Goal: Find specific page/section: Find specific page/section

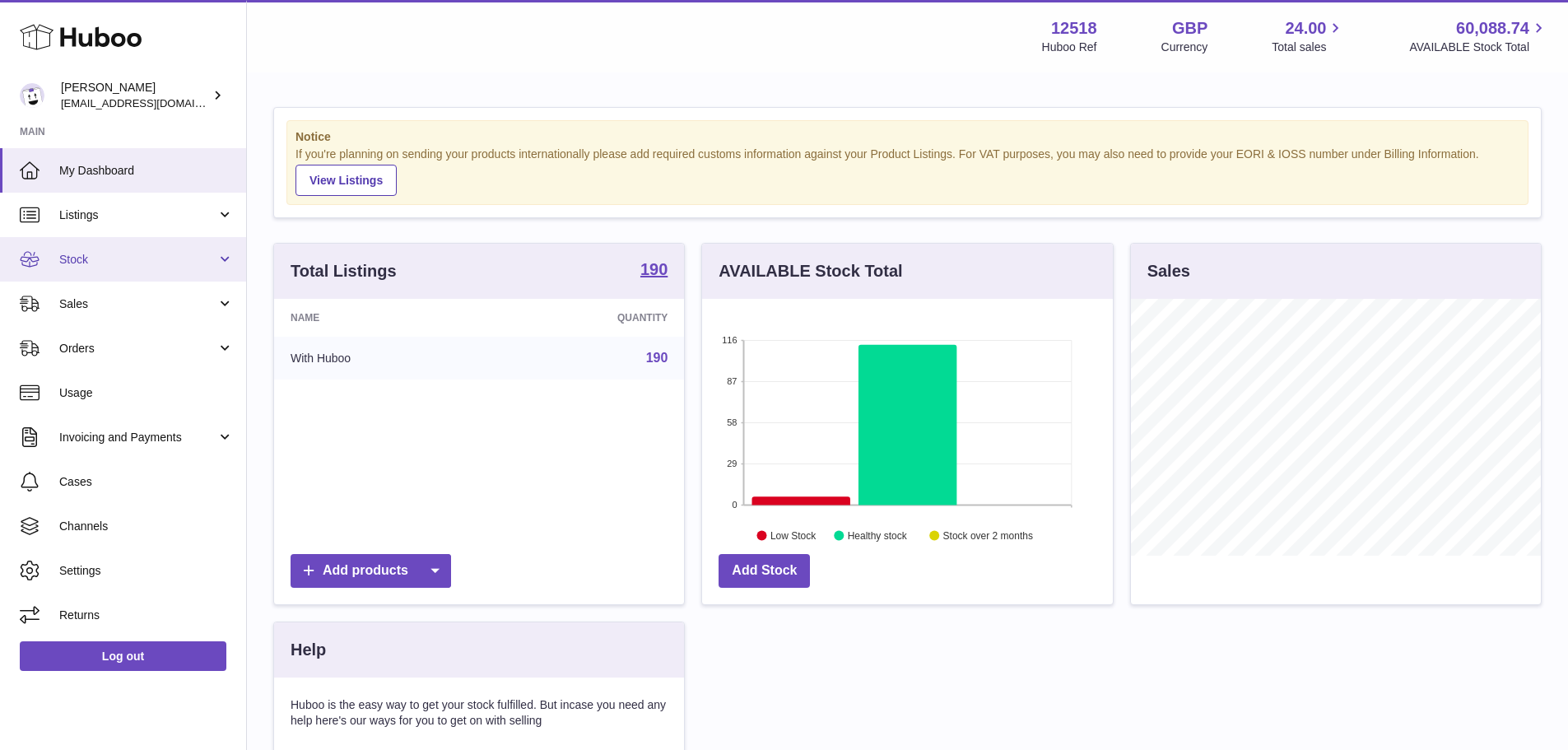
scroll to position [257, 411]
click at [109, 225] on link "Listings" at bounding box center [123, 215] width 246 height 44
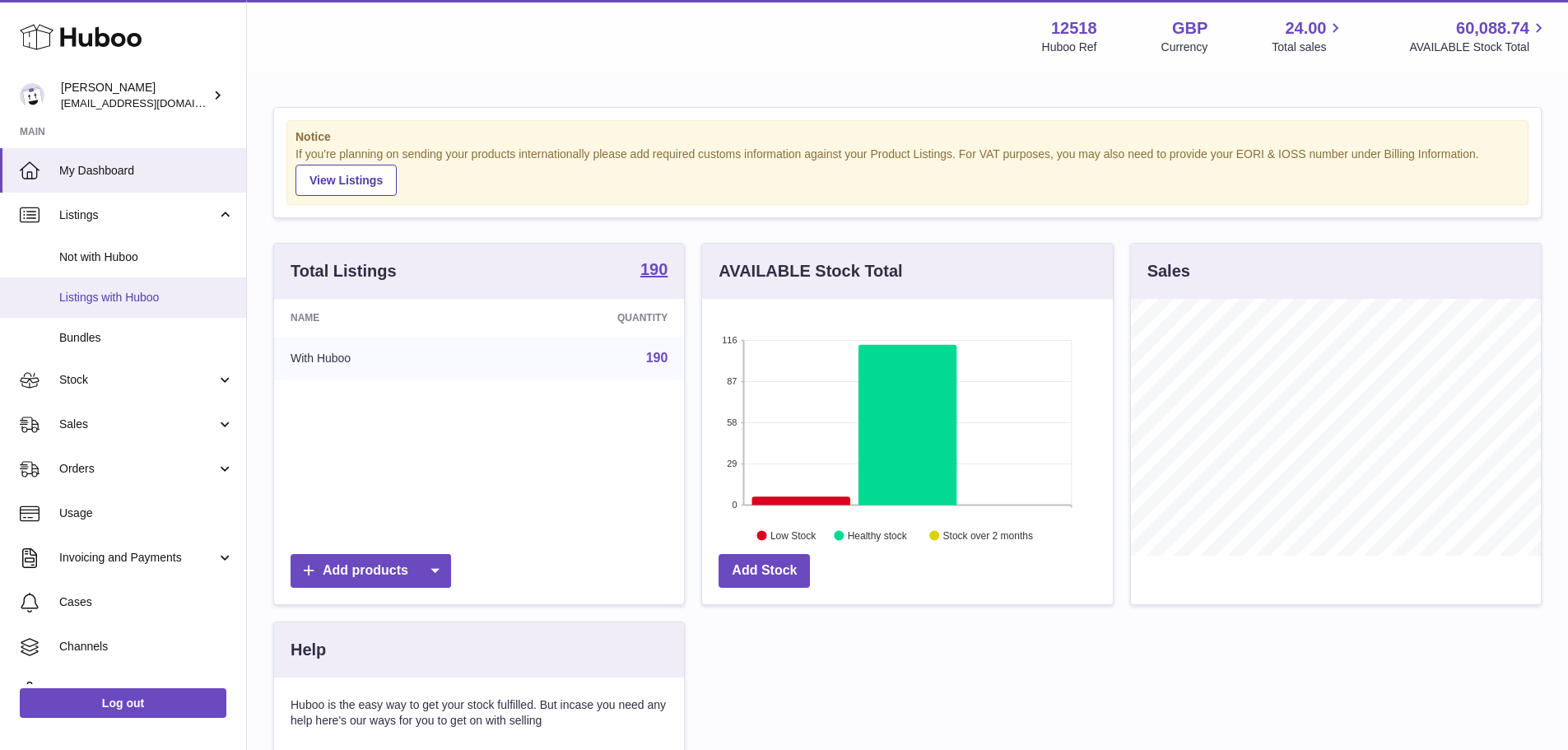
click at [126, 288] on link "Listings with Huboo" at bounding box center [123, 298] width 246 height 40
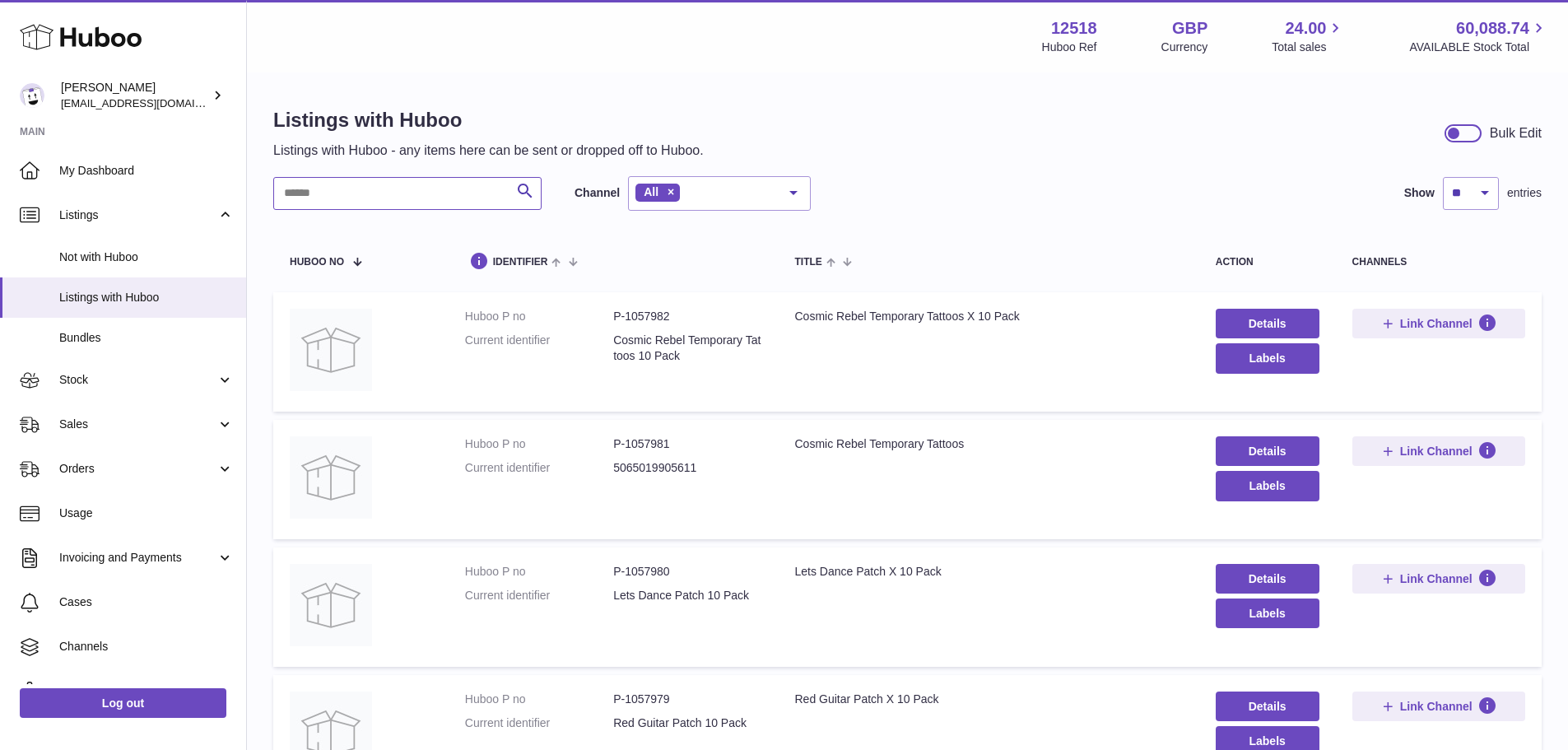
click at [442, 191] on input "text" at bounding box center [407, 193] width 268 height 33
paste input "*****"
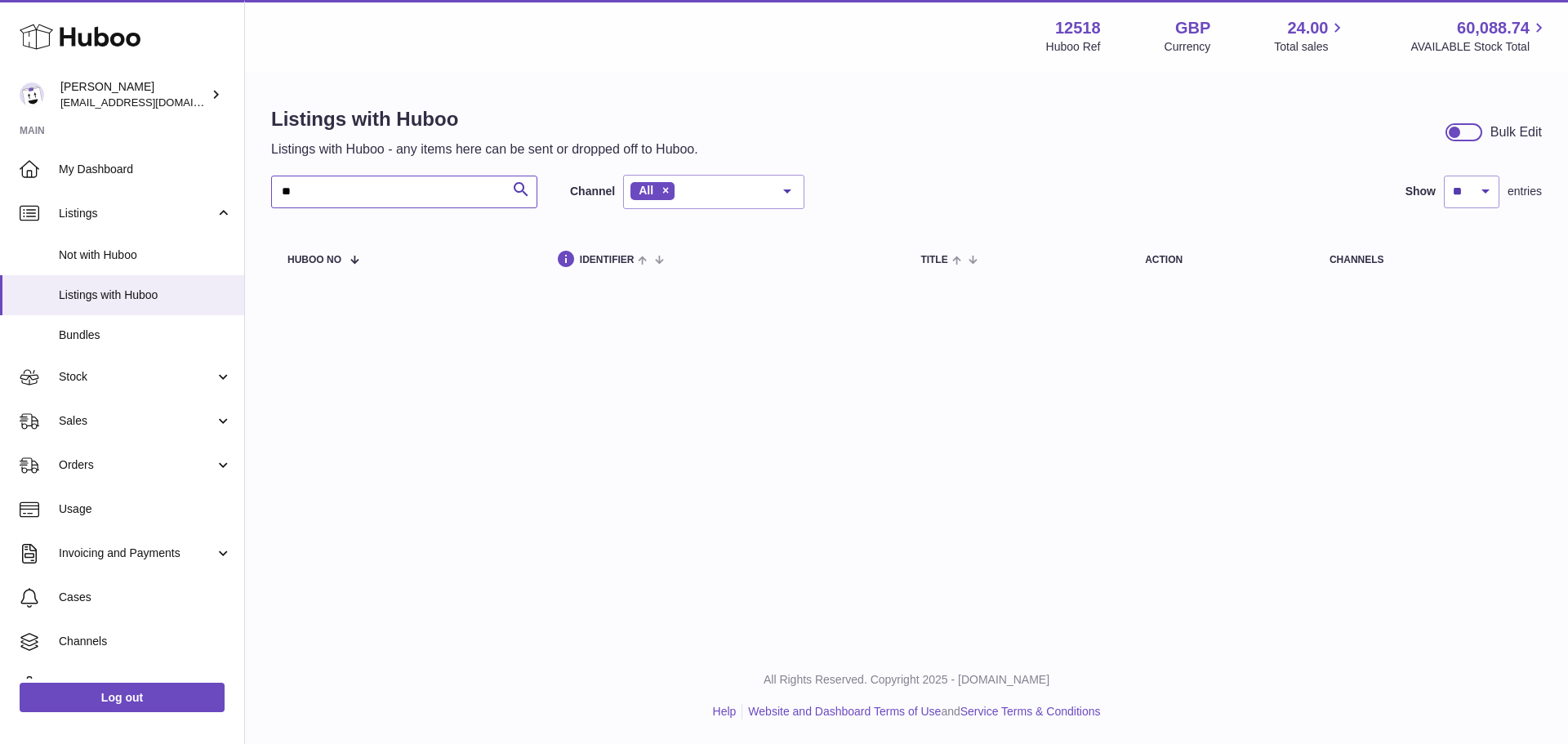
type input "*"
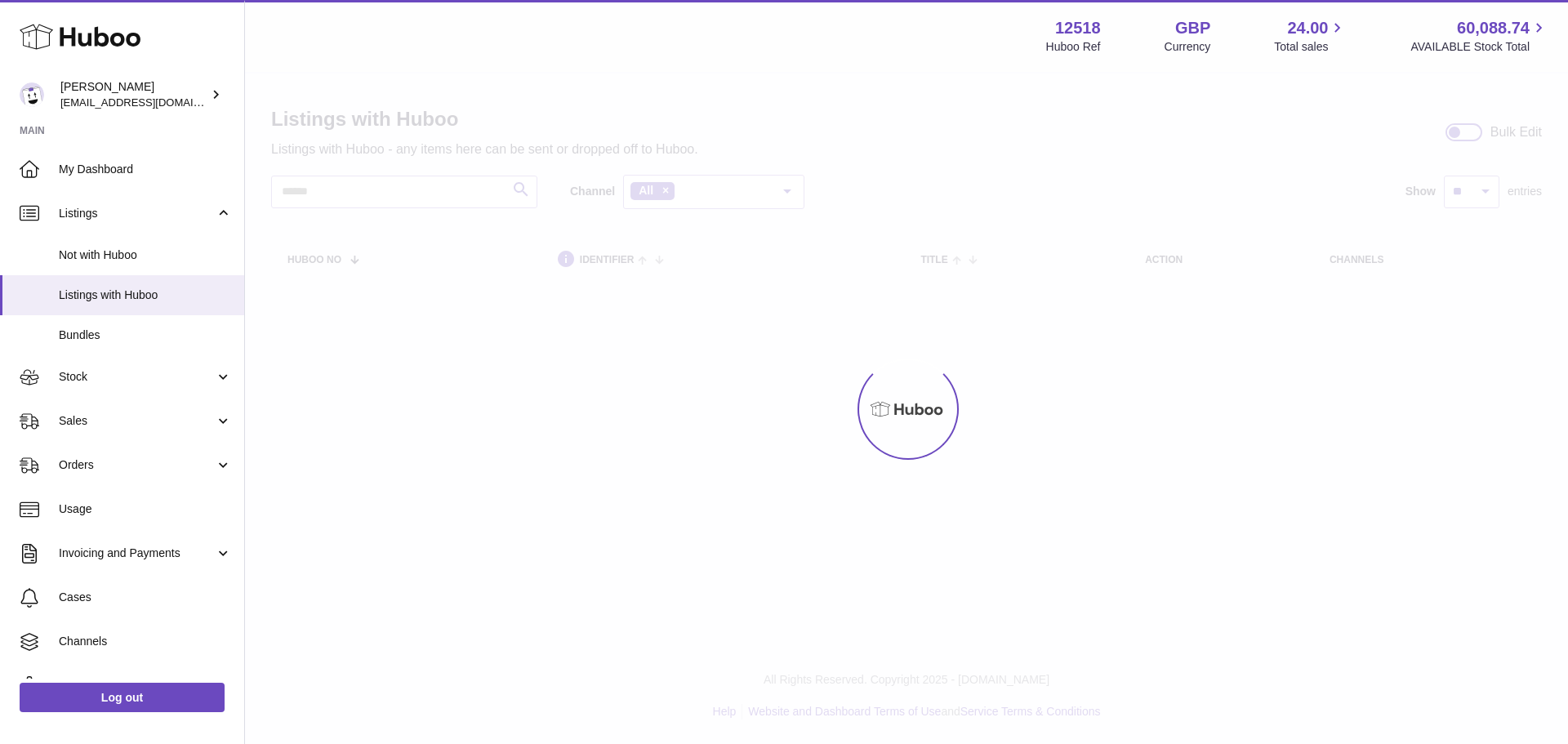
click at [920, 189] on div at bounding box center [907, 409] width 1323 height 671
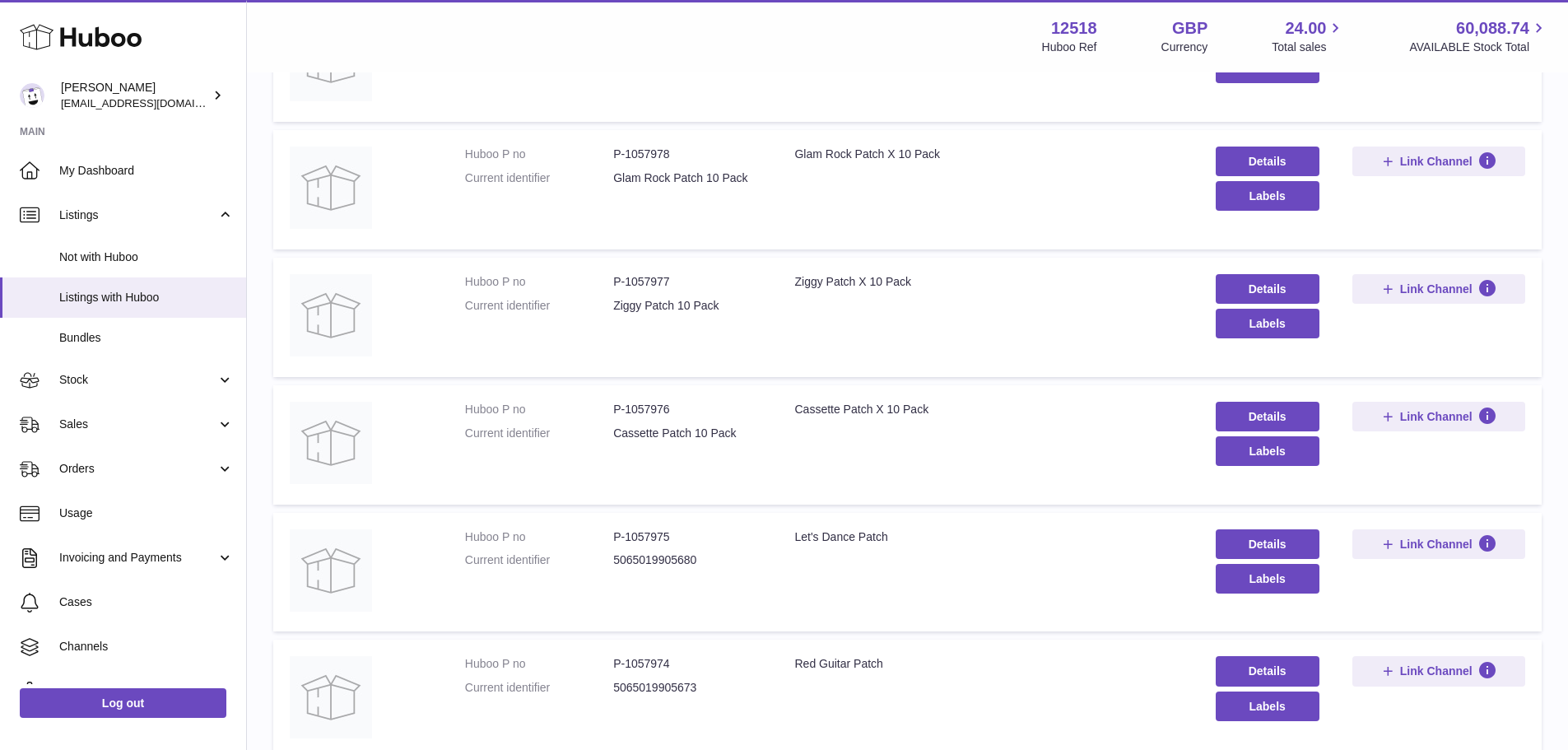
scroll to position [989, 0]
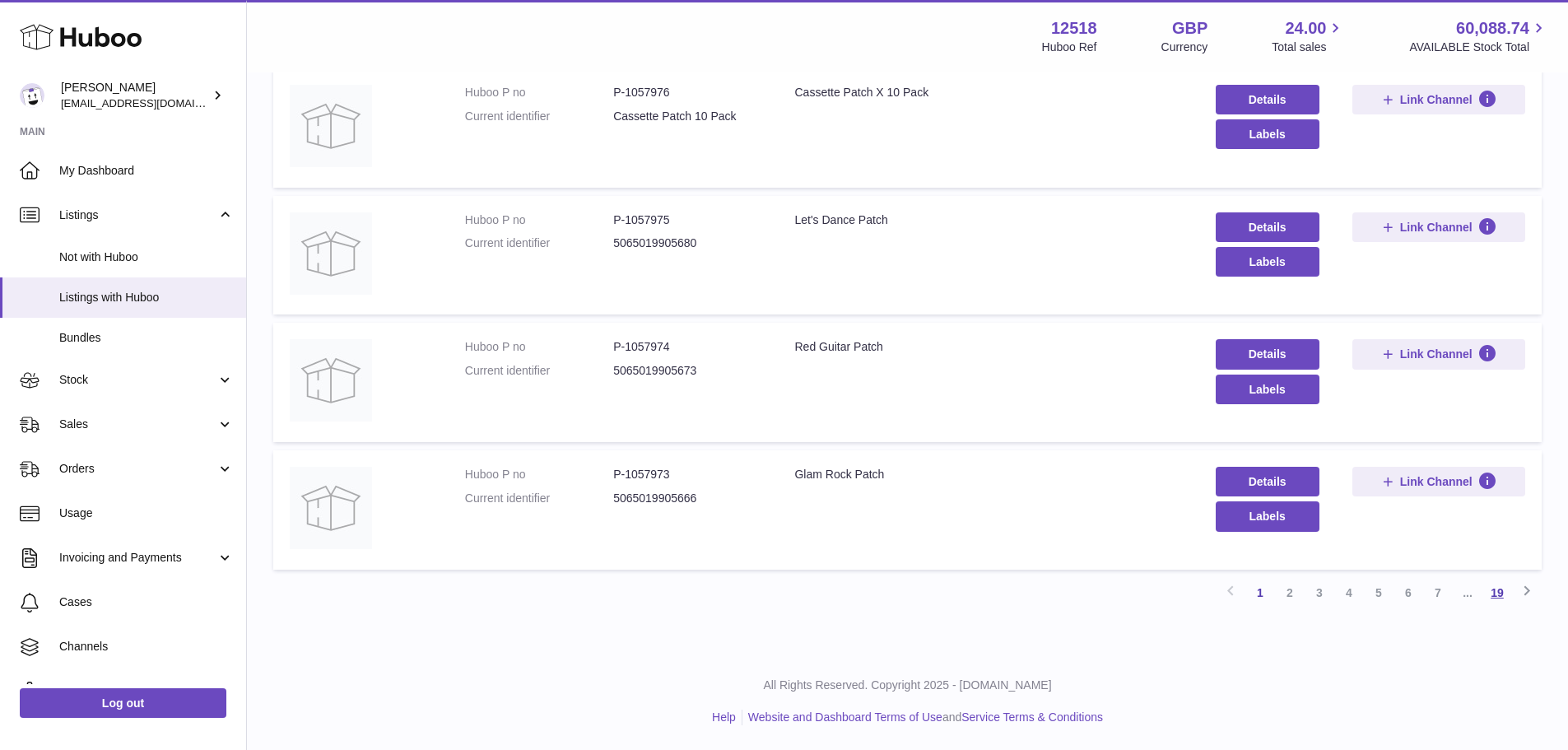
click at [1498, 596] on link "19" at bounding box center [1497, 592] width 30 height 30
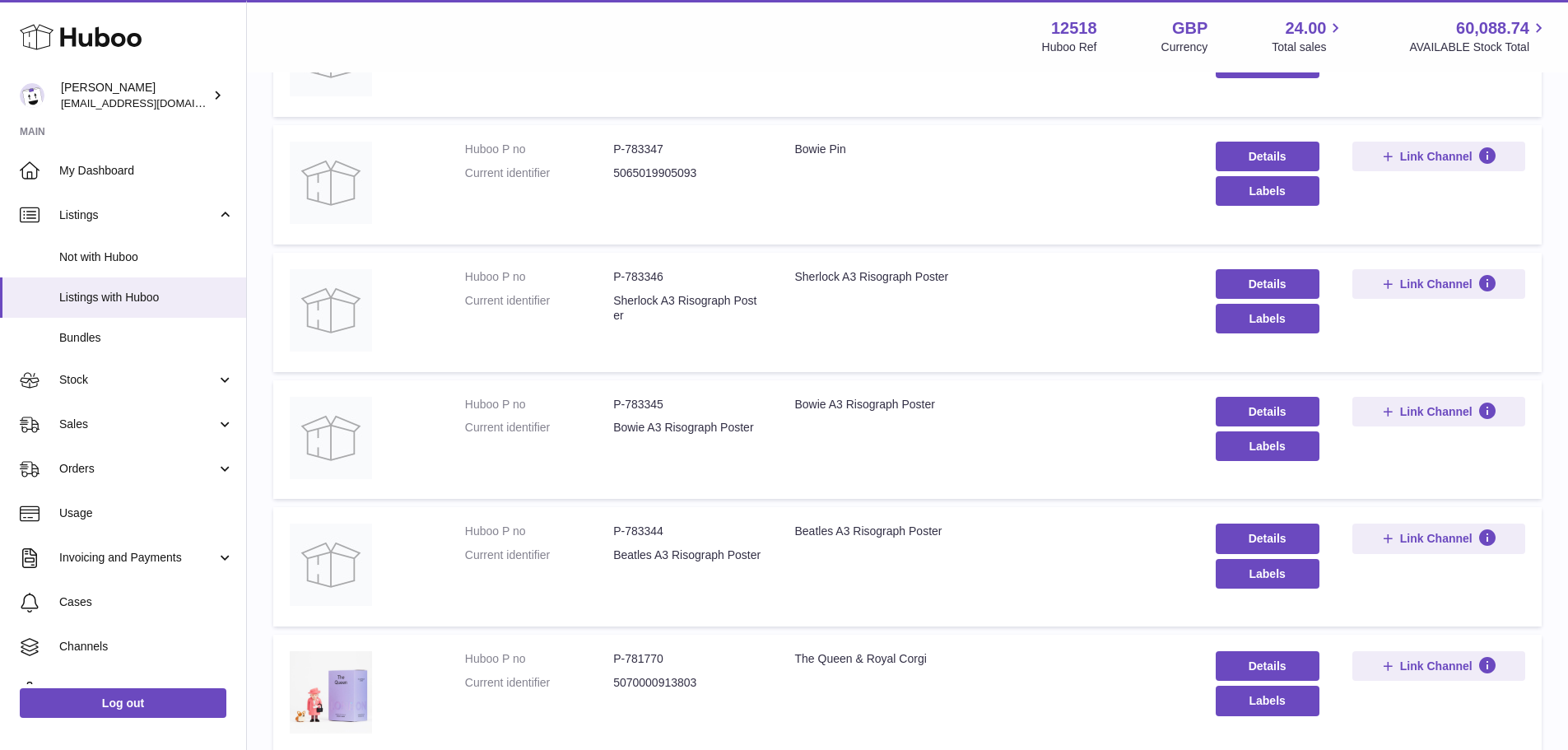
scroll to position [907, 0]
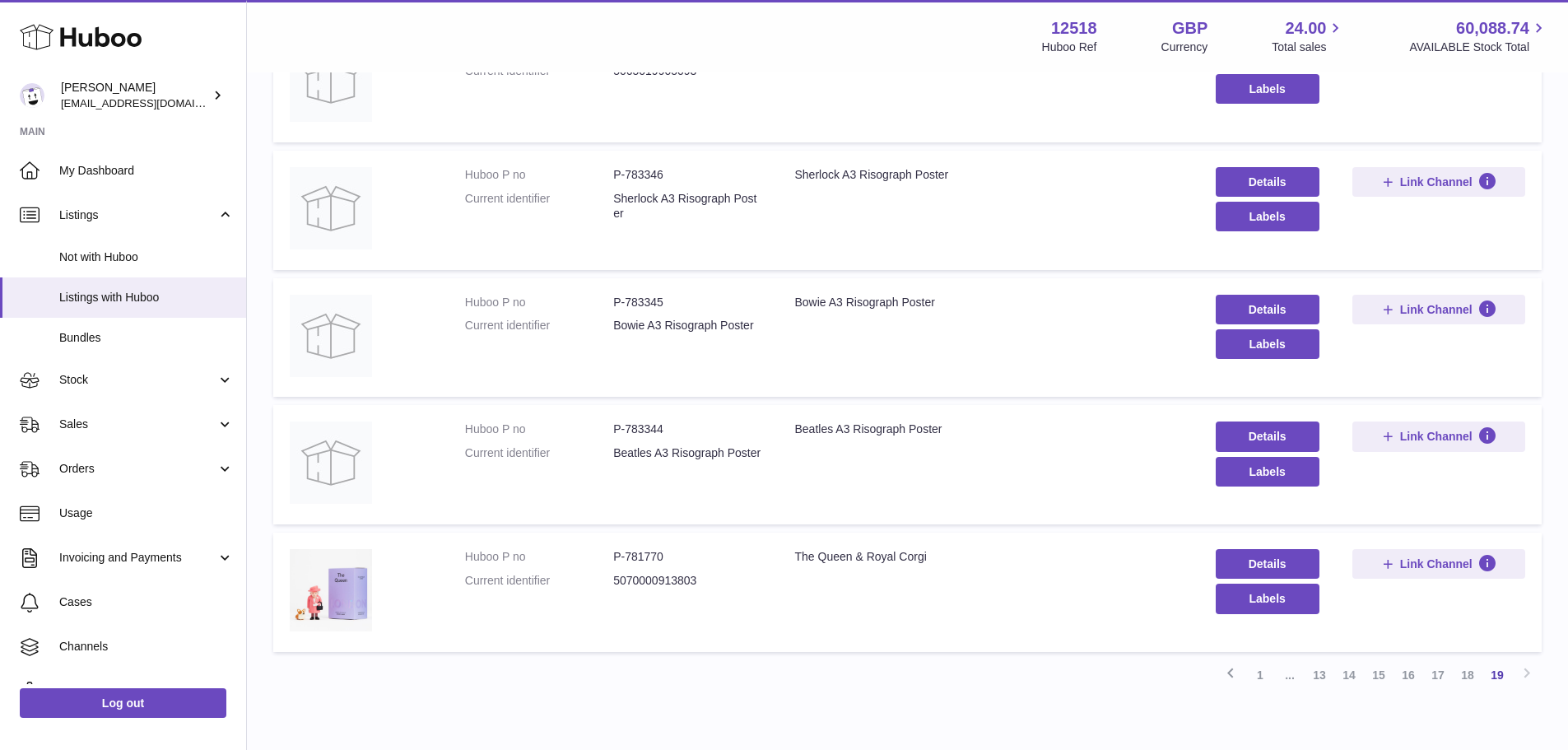
click at [1015, 417] on td "Title Beatles A3 Risograph Poster" at bounding box center [988, 465] width 420 height 120
click at [1345, 676] on link "14" at bounding box center [1349, 674] width 30 height 30
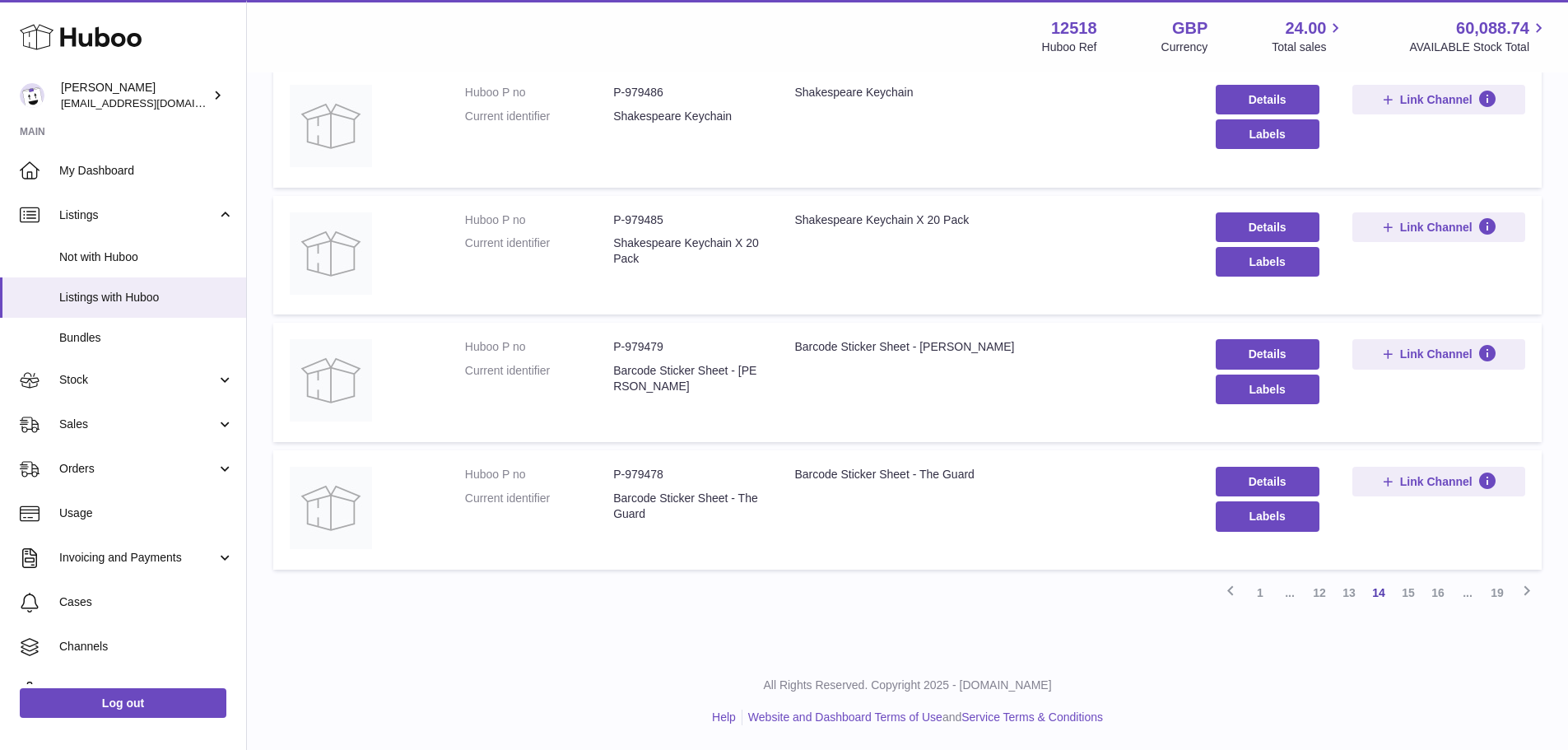
scroll to position [825, 0]
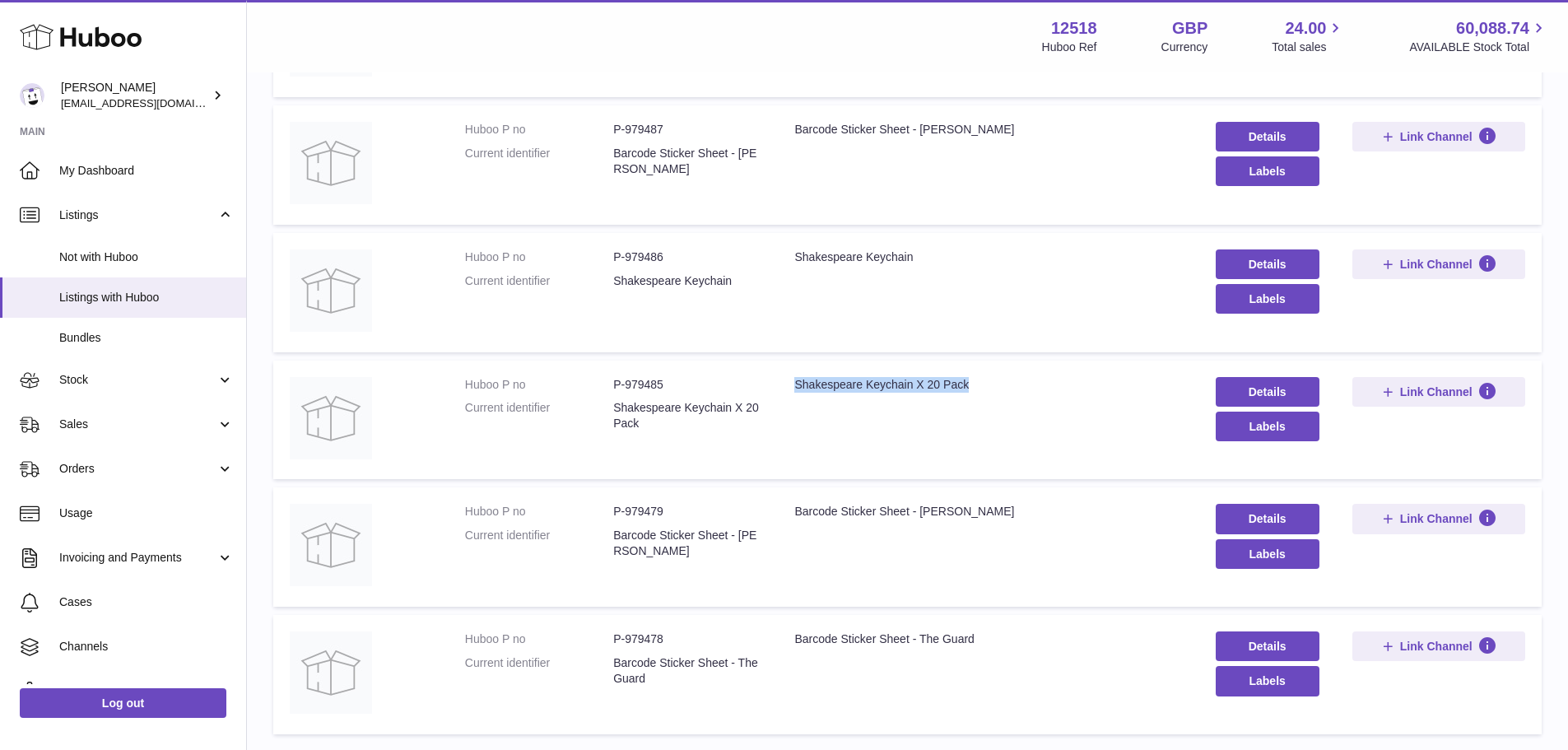
drag, startPoint x: 1000, startPoint y: 396, endPoint x: 776, endPoint y: 385, distance: 224.3
click at [778, 385] on td "Title Shakespeare Keychain X 20 Pack" at bounding box center [988, 420] width 420 height 120
click at [996, 429] on td "Title Shakespeare Keychain X 20 Pack" at bounding box center [988, 420] width 420 height 120
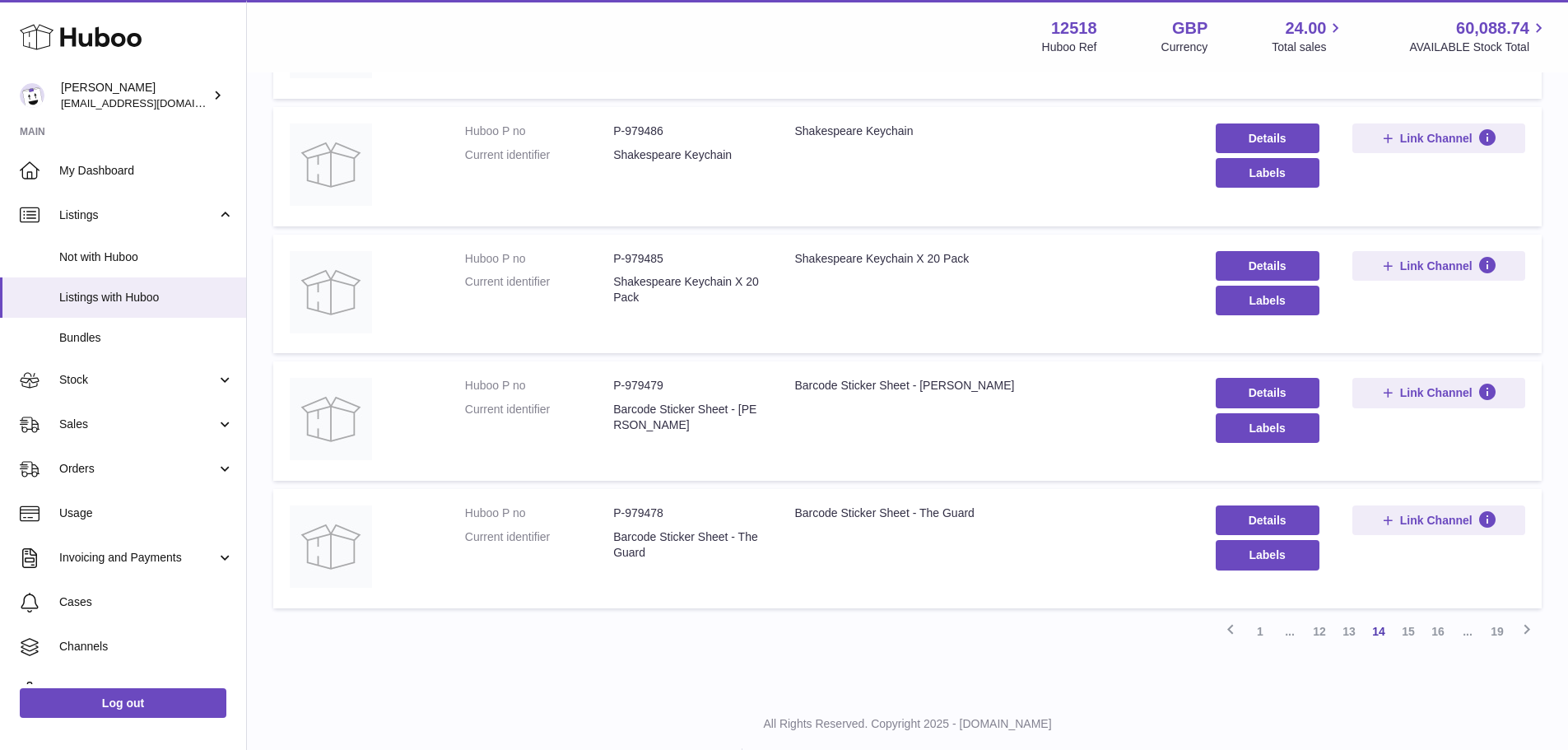
scroll to position [989, 0]
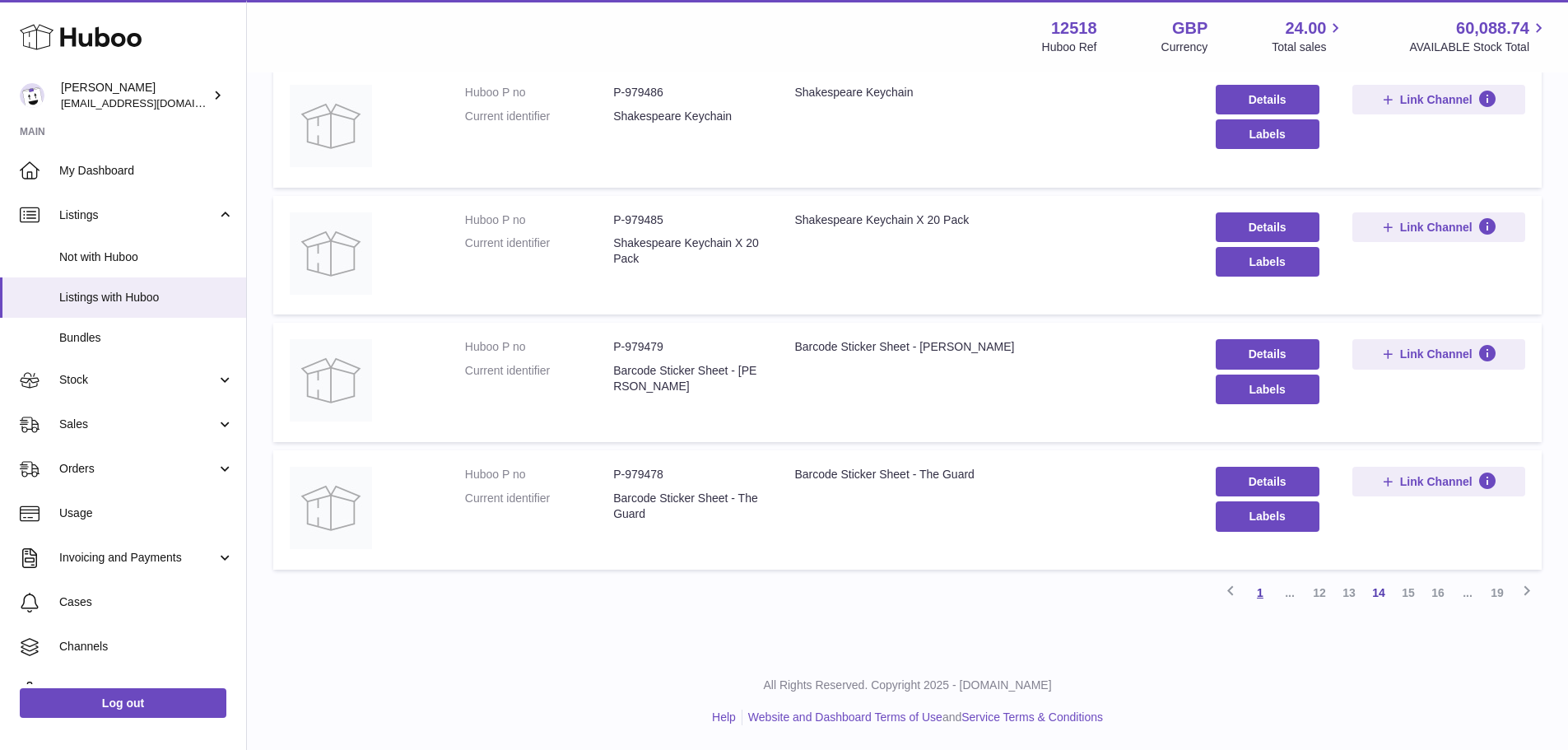
click at [1264, 594] on link "1" at bounding box center [1260, 592] width 30 height 30
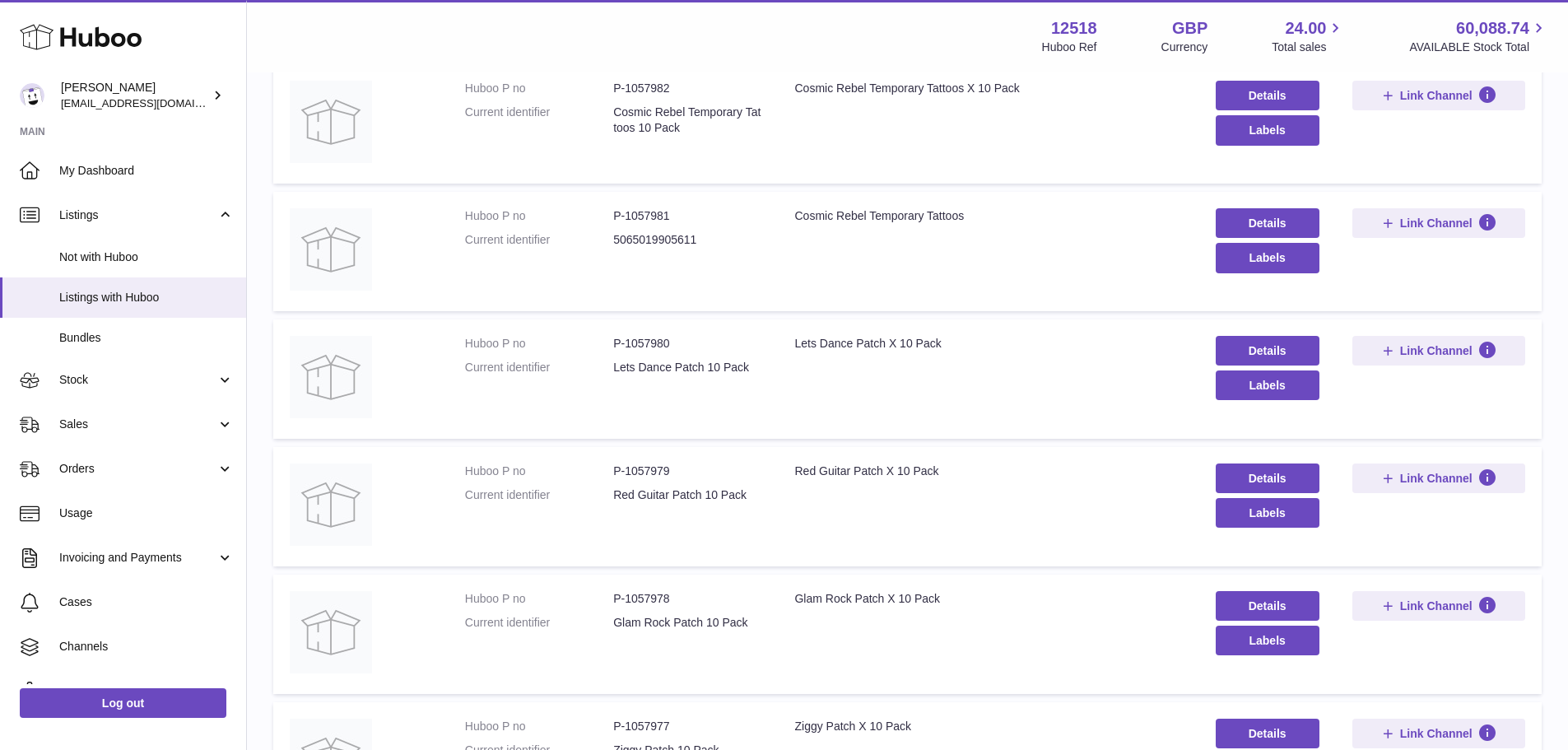
scroll to position [74, 0]
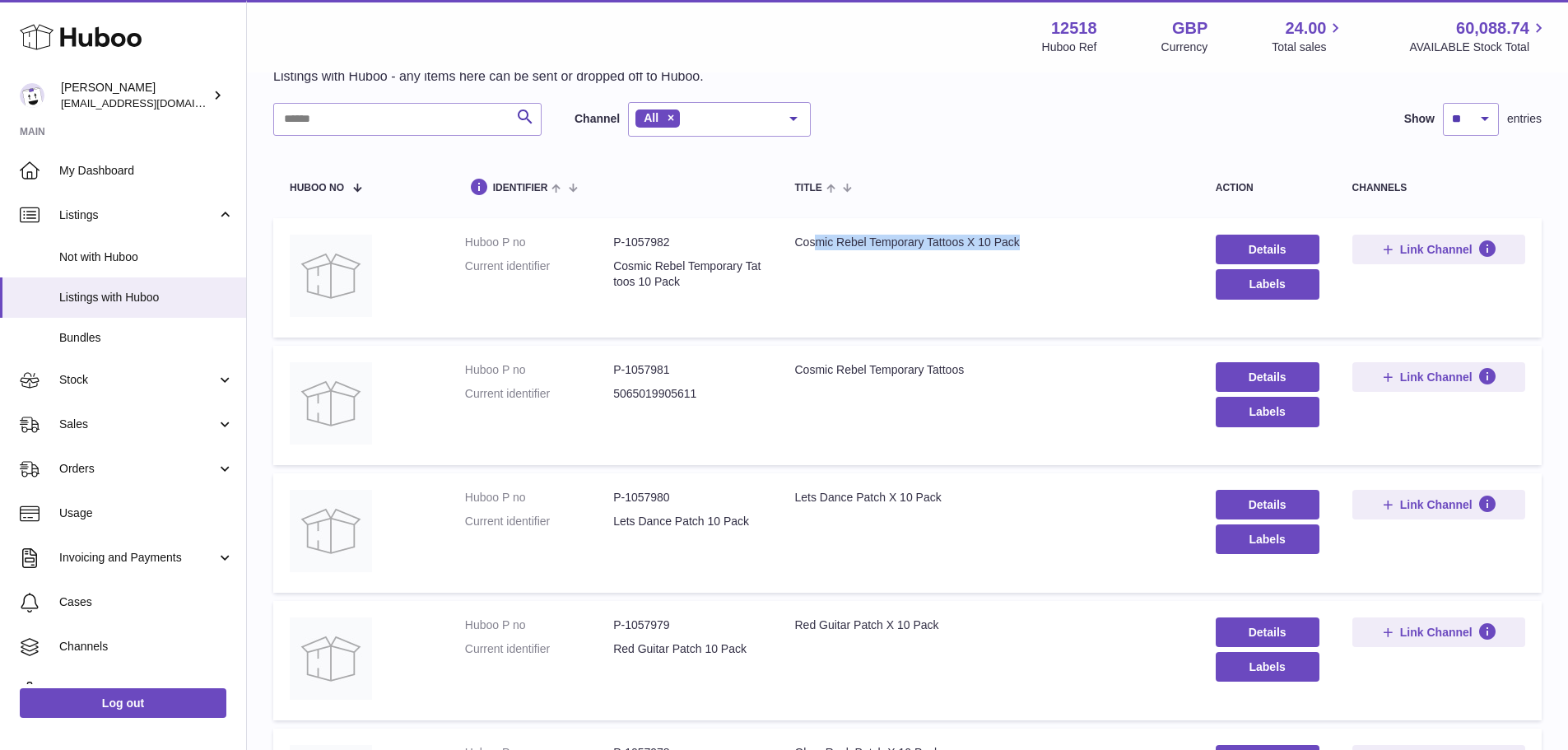
drag, startPoint x: 1062, startPoint y: 247, endPoint x: 816, endPoint y: 255, distance: 246.1
click at [816, 255] on td "Title Cosmic Rebel Temporary Tattoos X 10 Pack" at bounding box center [988, 278] width 420 height 120
click at [887, 263] on td "Title Cosmic Rebel Temporary Tattoos X 10 Pack" at bounding box center [988, 278] width 420 height 120
drag, startPoint x: 982, startPoint y: 375, endPoint x: 794, endPoint y: 370, distance: 188.1
click at [794, 370] on td "Title Cosmic Rebel Temporary Tattoos" at bounding box center [988, 405] width 420 height 120
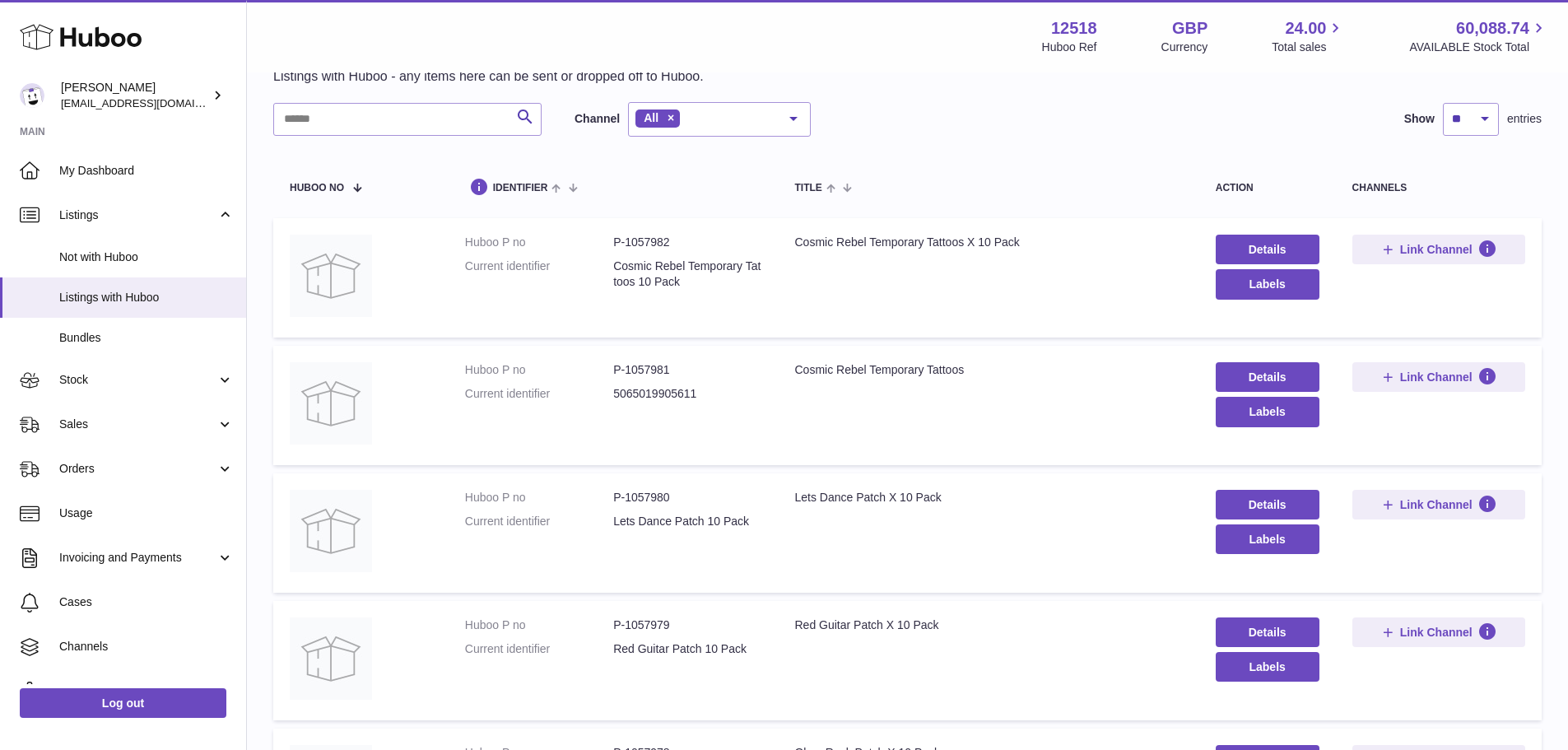
click at [896, 103] on div "Search Channel All All eBay Amazon Shopify Woocommerce Etsy No elements found. …" at bounding box center [907, 120] width 1268 height 34
click at [1031, 77] on div "Listings with Huboo Listings with Huboo - any items here can be sent or dropped…" at bounding box center [907, 58] width 1268 height 53
